Goal: Task Accomplishment & Management: Manage account settings

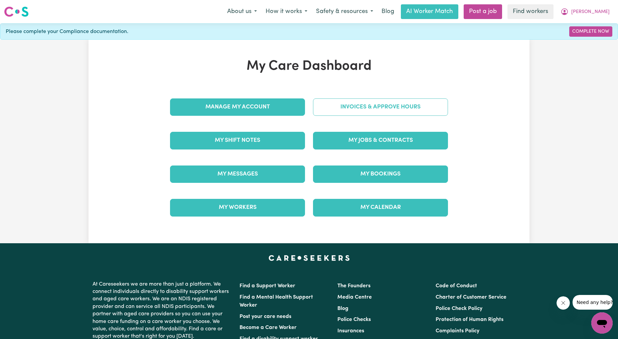
click at [339, 109] on link "Invoices & Approve Hours" at bounding box center [380, 106] width 135 height 17
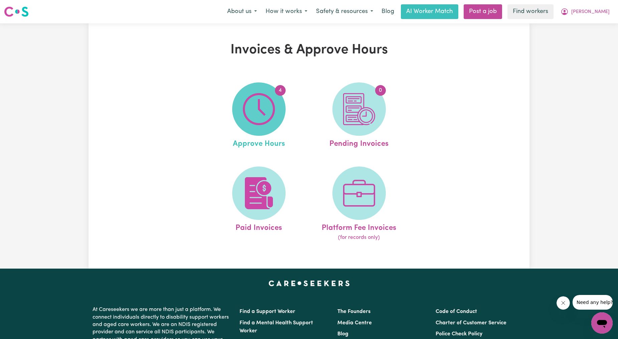
click at [256, 115] on img at bounding box center [259, 109] width 32 height 32
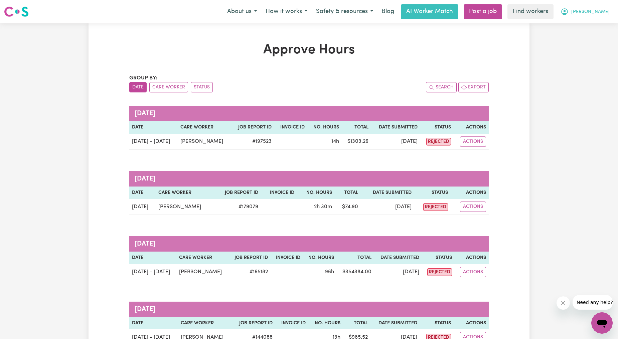
click at [602, 6] on button "[PERSON_NAME]" at bounding box center [585, 12] width 58 height 14
click at [585, 24] on link "My Dashboard" at bounding box center [587, 26] width 53 height 13
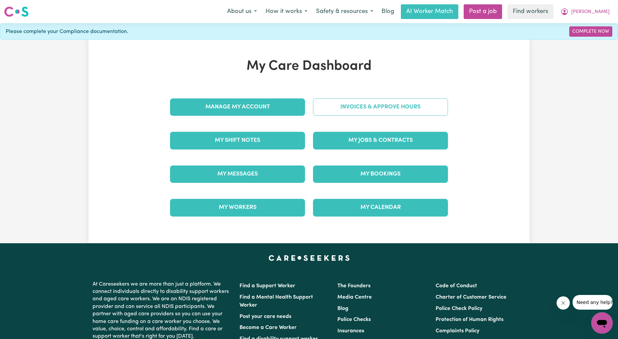
click at [371, 104] on link "Invoices & Approve Hours" at bounding box center [380, 106] width 135 height 17
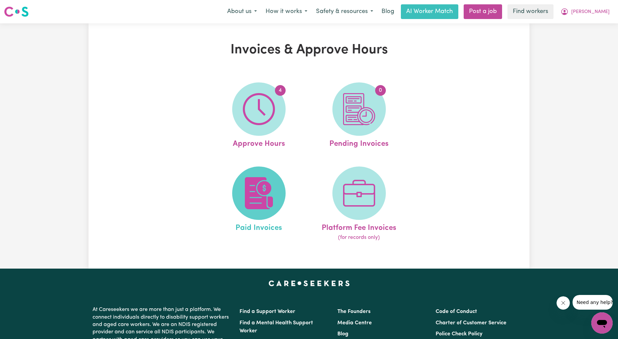
click at [259, 198] on img at bounding box center [259, 193] width 32 height 32
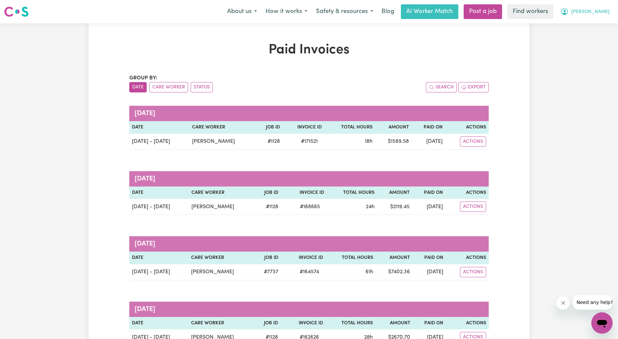
click at [612, 13] on button "[PERSON_NAME]" at bounding box center [585, 12] width 58 height 14
click at [581, 36] on link "Logout" at bounding box center [587, 38] width 53 height 13
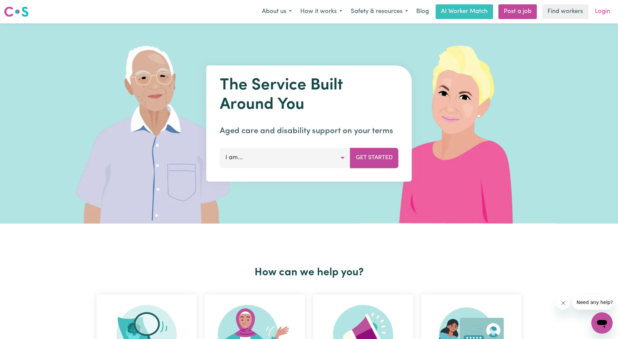
click at [597, 7] on link "Login" at bounding box center [602, 11] width 23 height 15
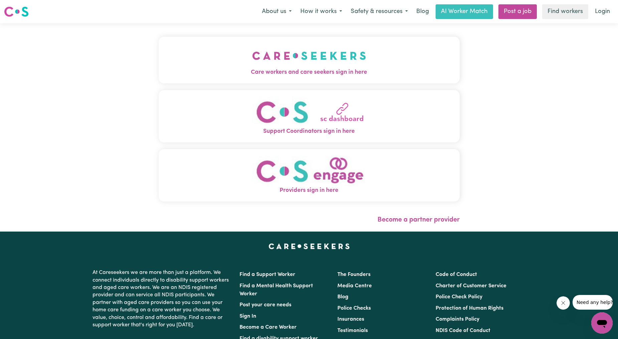
click at [251, 74] on span "Care workers and care seekers sign in here" at bounding box center [309, 72] width 301 height 9
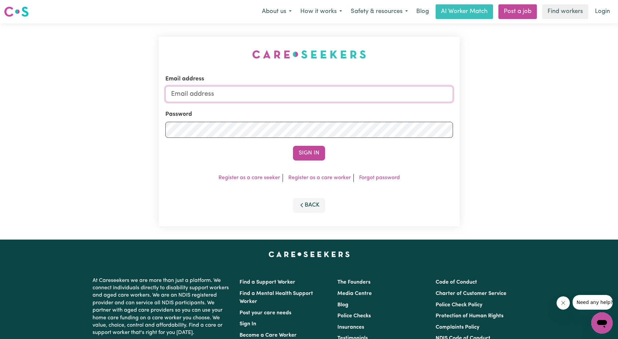
click at [244, 87] on input "Email address" at bounding box center [308, 94] width 287 height 16
click at [247, 92] on input "Email address" at bounding box center [308, 94] width 287 height 16
drag, startPoint x: 205, startPoint y: 97, endPoint x: 441, endPoint y: 118, distance: 237.6
click at [439, 119] on form "Email address [EMAIL_ADDRESS][PERSON_NAME][DOMAIN_NAME] Password Sign In" at bounding box center [308, 118] width 287 height 86
type input "[EMAIL_ADDRESS][DOMAIN_NAME]"
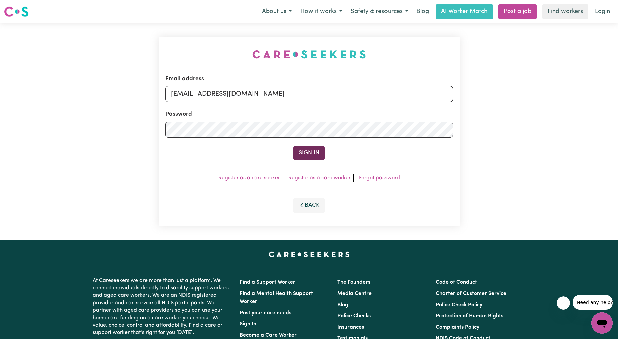
click at [297, 158] on button "Sign In" at bounding box center [309, 153] width 32 height 15
